Goal: Find specific page/section: Find specific page/section

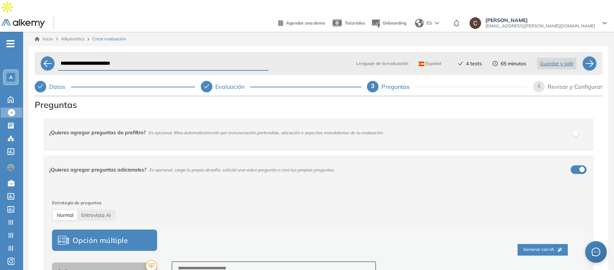
select select "*****"
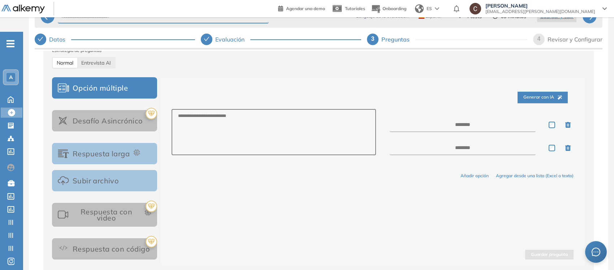
scroll to position [139, 0]
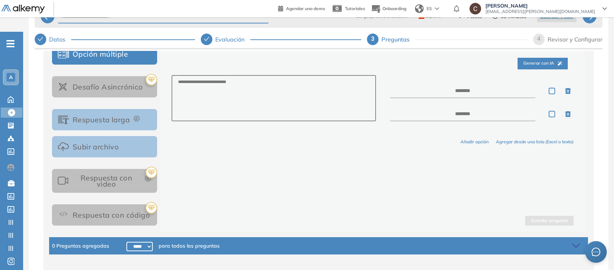
click at [538, 36] on span "4" at bounding box center [538, 39] width 3 height 6
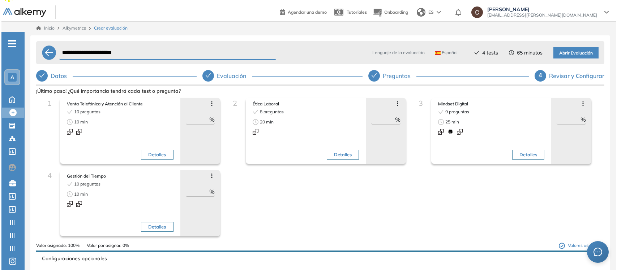
scroll to position [0, 0]
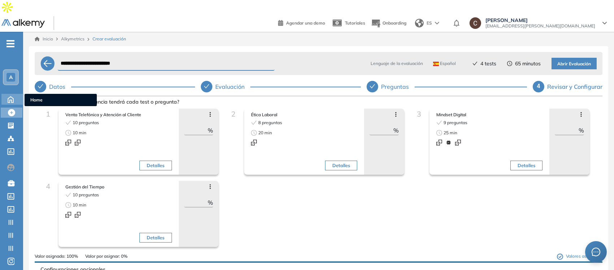
click at [11, 96] on icon at bounding box center [10, 99] width 5 height 6
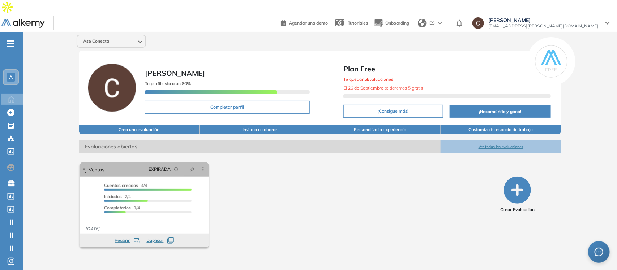
click at [8, 73] on div "A" at bounding box center [11, 77] width 9 height 9
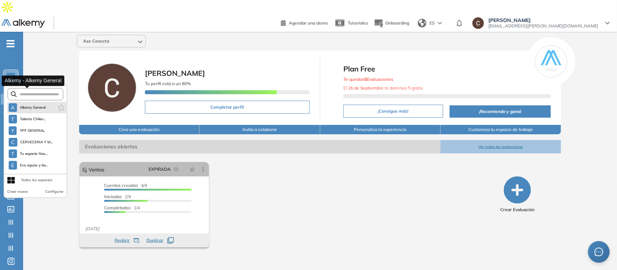
click at [29, 105] on span "Alkemy General" at bounding box center [33, 108] width 26 height 6
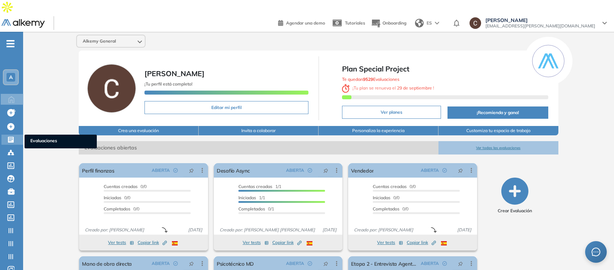
click at [10, 137] on icon at bounding box center [11, 140] width 6 height 6
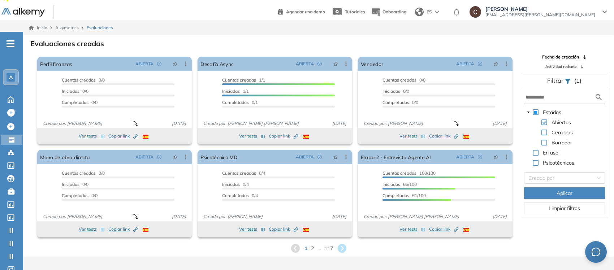
scroll to position [10, 0]
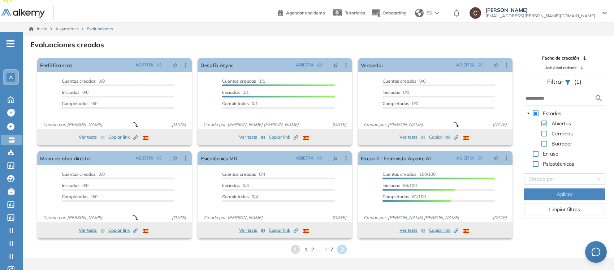
click at [338, 245] on icon at bounding box center [342, 250] width 10 height 10
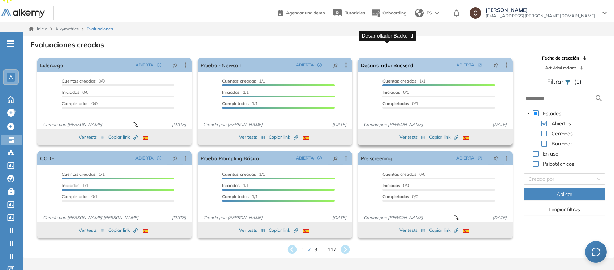
click at [407, 58] on link "Desarrollador Backend" at bounding box center [387, 65] width 53 height 14
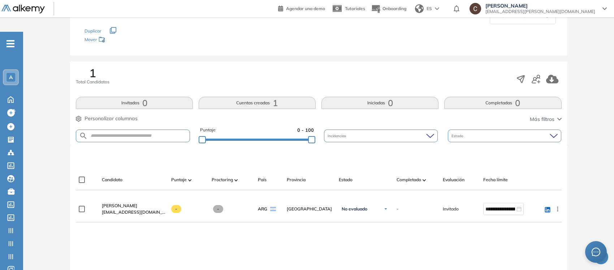
scroll to position [90, 0]
